Goal: Navigation & Orientation: Find specific page/section

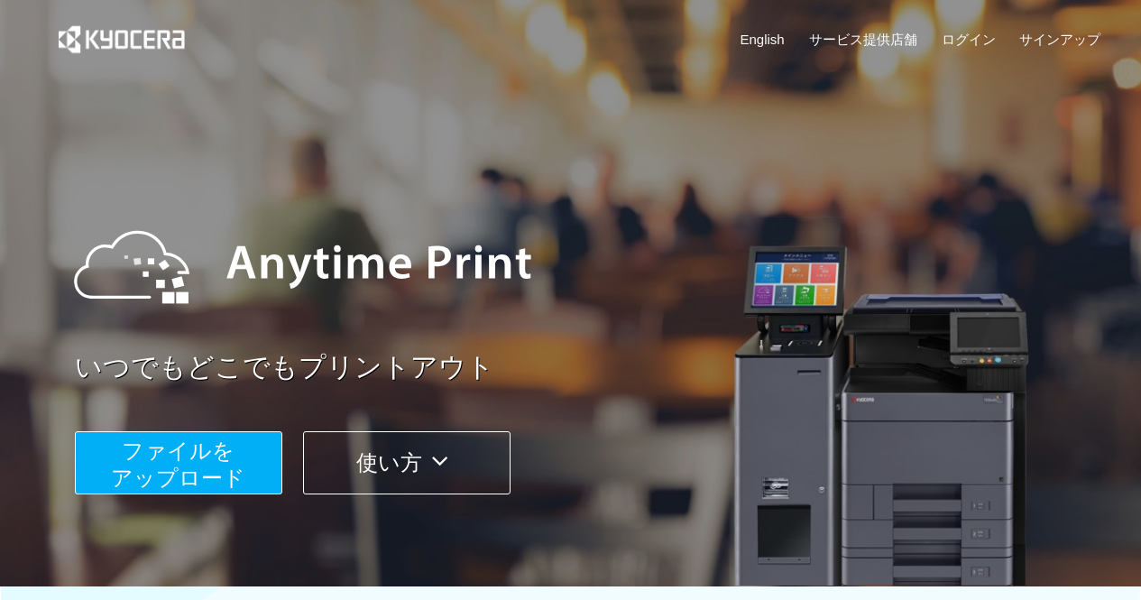
click at [451, 462] on icon at bounding box center [439, 460] width 35 height 27
click at [890, 31] on link "サービス提供店舗" at bounding box center [863, 39] width 108 height 19
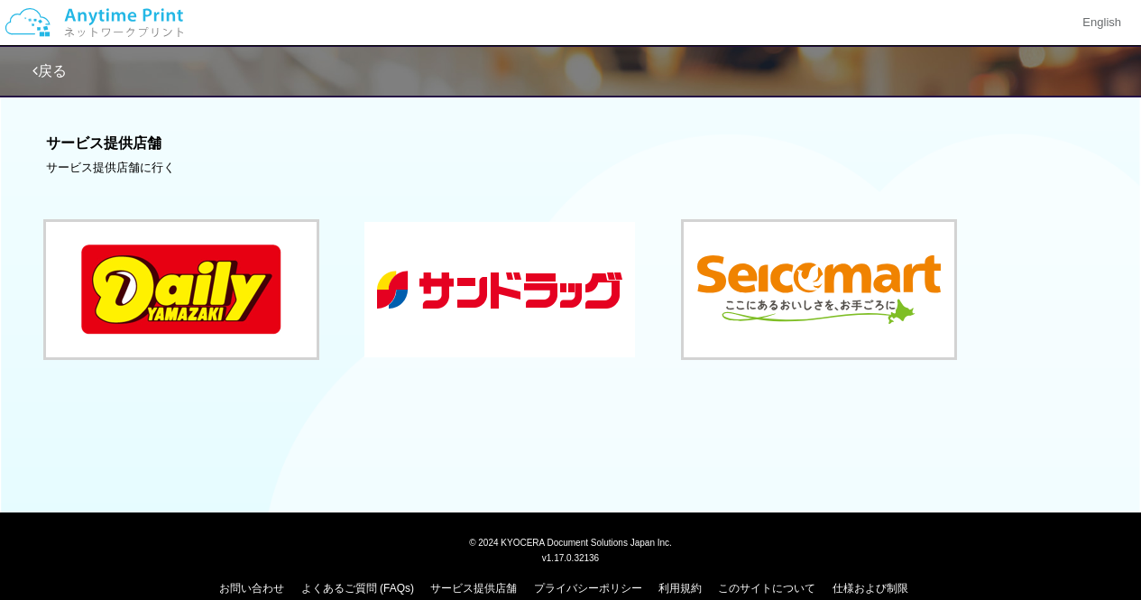
click at [502, 268] on button at bounding box center [499, 289] width 271 height 135
click at [44, 64] on link "戻る" at bounding box center [49, 70] width 34 height 15
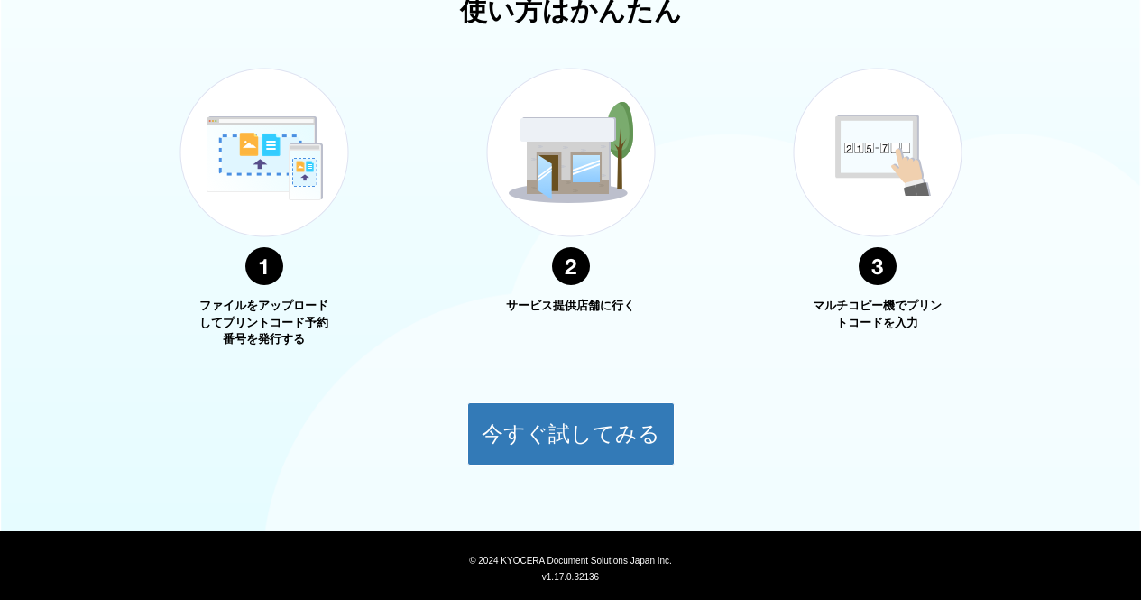
scroll to position [697, 0]
